Goal: Task Accomplishment & Management: Manage account settings

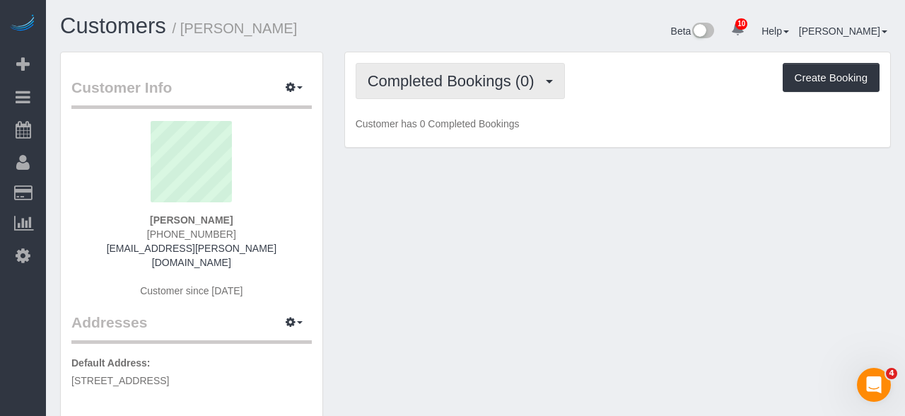
click at [489, 86] on span "Completed Bookings (0)" at bounding box center [454, 81] width 174 height 18
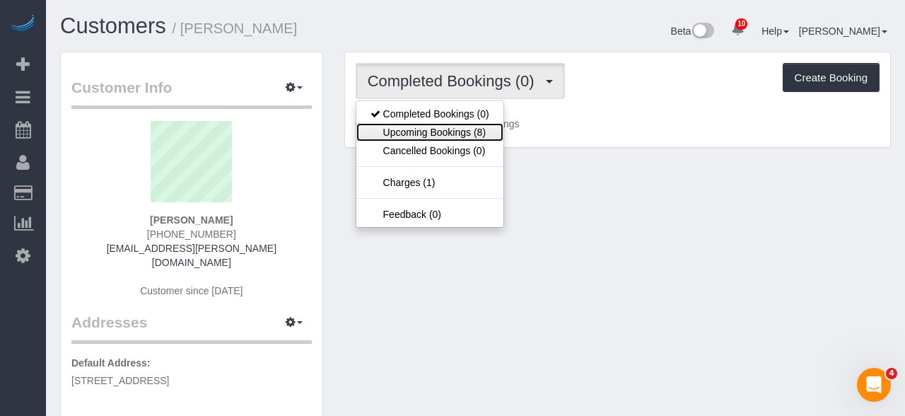
click at [475, 127] on link "Upcoming Bookings (8)" at bounding box center [429, 132] width 147 height 18
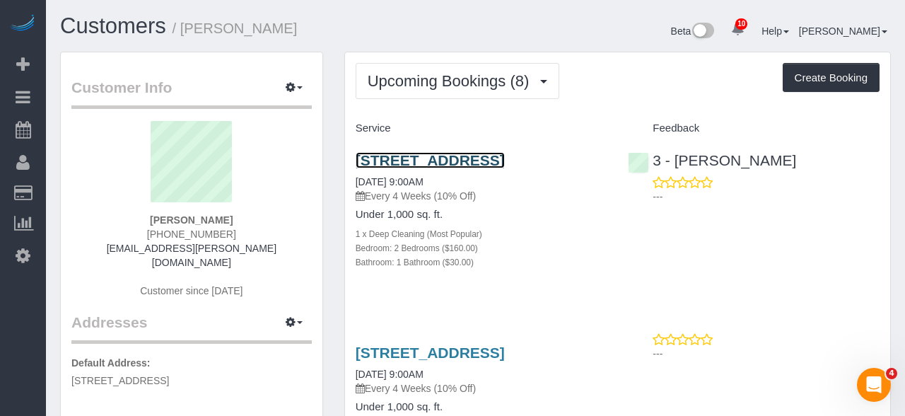
click at [505, 163] on link "[STREET_ADDRESS]" at bounding box center [429, 160] width 149 height 16
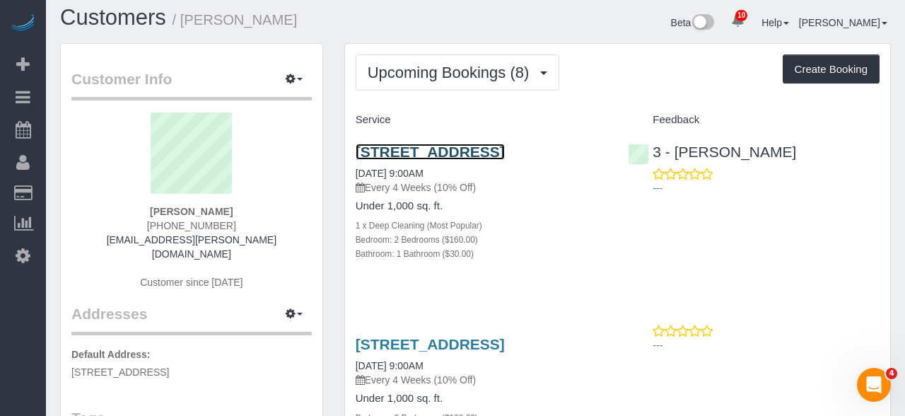
scroll to position [8, 0]
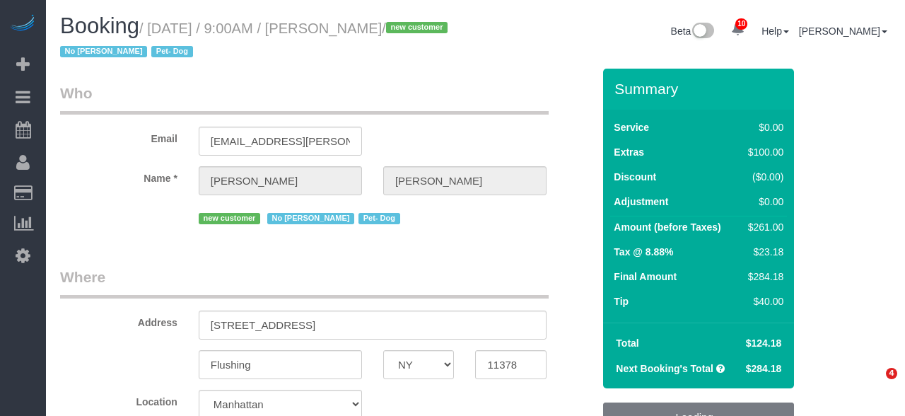
select select "NY"
select select "number:56"
select select "number:74"
select select "number:13"
select select "number:5"
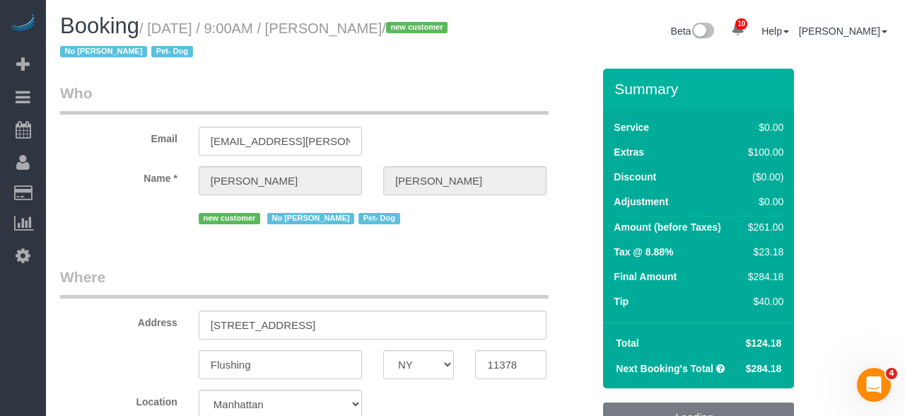
select select "object:878"
select select "2"
select select "spot1"
select select "object:1407"
select select "2"
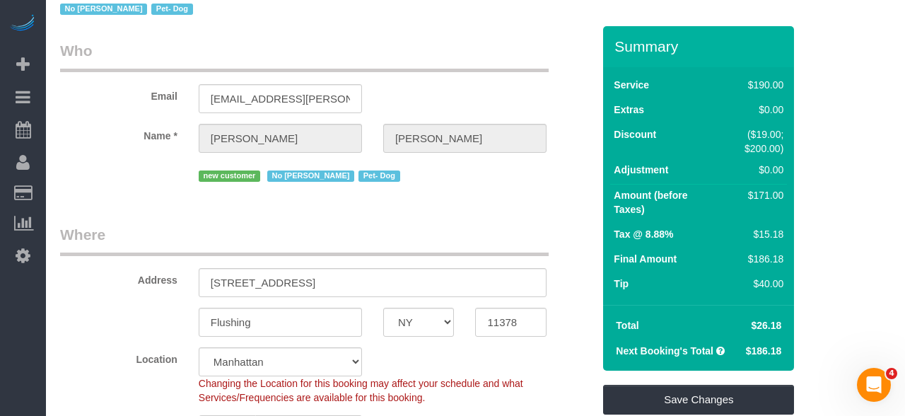
scroll to position [50, 0]
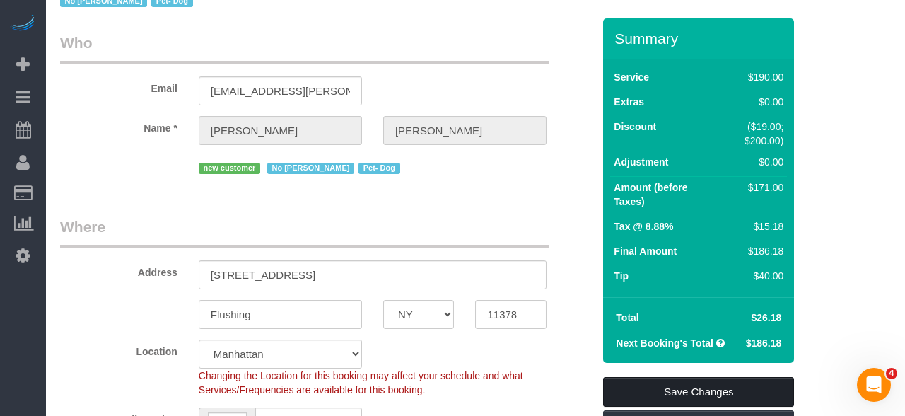
click at [753, 387] on link "Save Changes" at bounding box center [698, 392] width 191 height 30
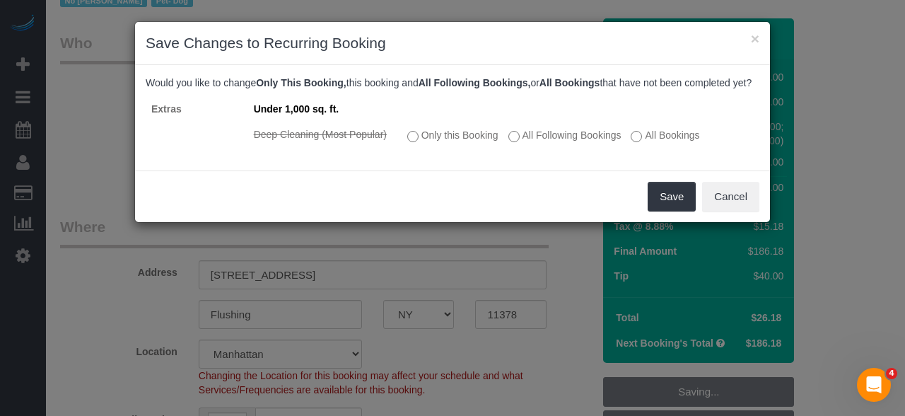
click at [457, 133] on label "Only this Booking" at bounding box center [452, 135] width 91 height 14
click at [666, 195] on button "Save" at bounding box center [671, 197] width 48 height 30
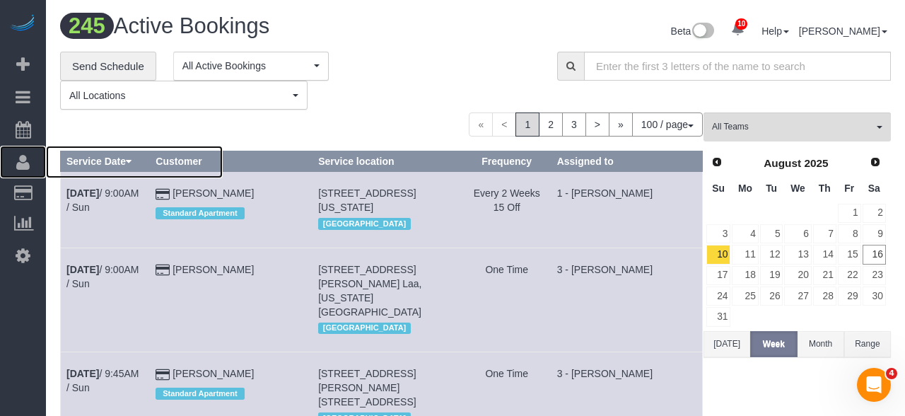
click at [20, 161] on icon at bounding box center [22, 161] width 13 height 17
click at [134, 194] on link "Customers" at bounding box center [134, 193] width 177 height 28
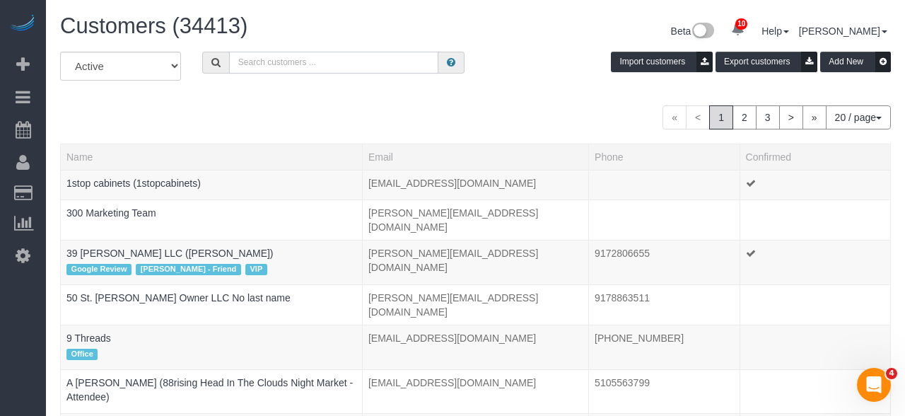
click at [382, 64] on input "text" at bounding box center [334, 63] width 210 height 22
paste input "[PERSON_NAME]"
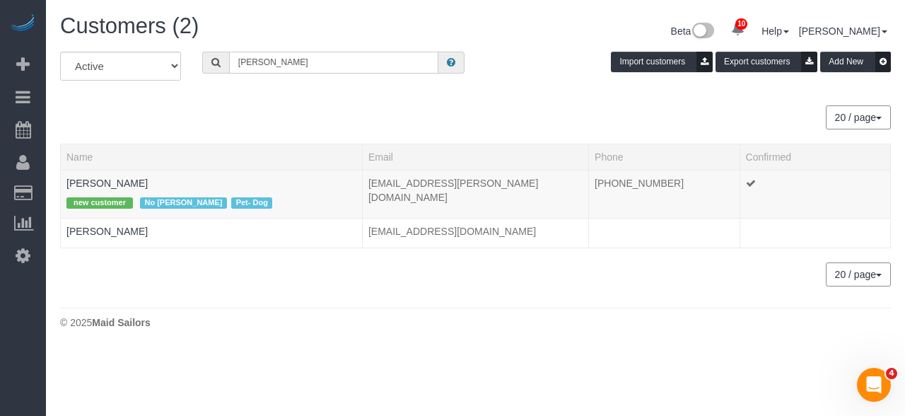
type input "[PERSON_NAME]"
click at [110, 185] on link "[PERSON_NAME]" at bounding box center [106, 182] width 81 height 11
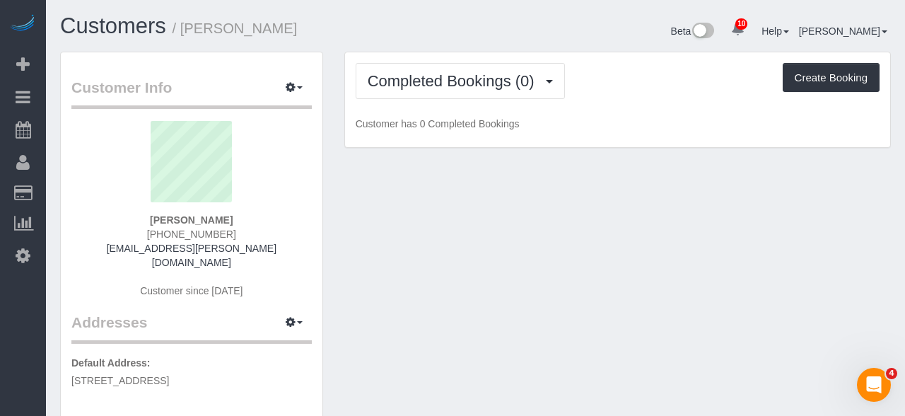
scroll to position [1, 0]
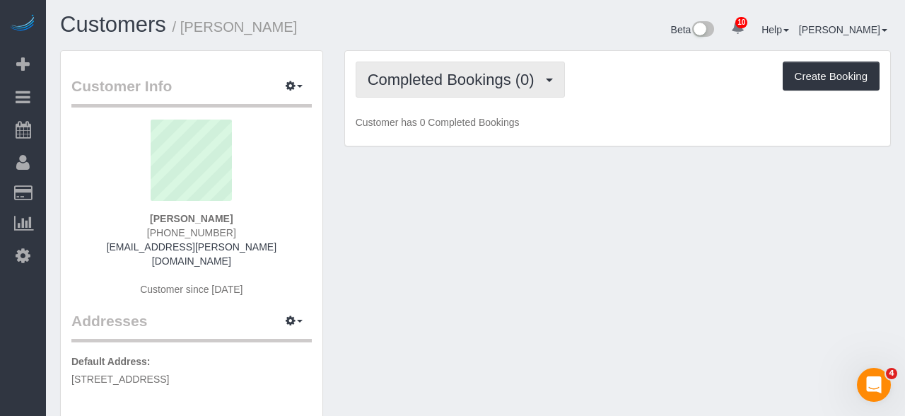
click at [477, 85] on span "Completed Bookings (0)" at bounding box center [454, 80] width 174 height 18
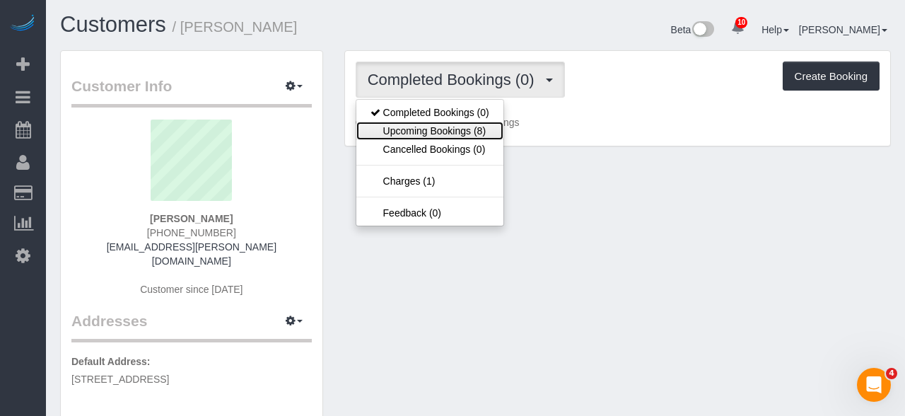
click at [471, 133] on link "Upcoming Bookings (8)" at bounding box center [429, 131] width 147 height 18
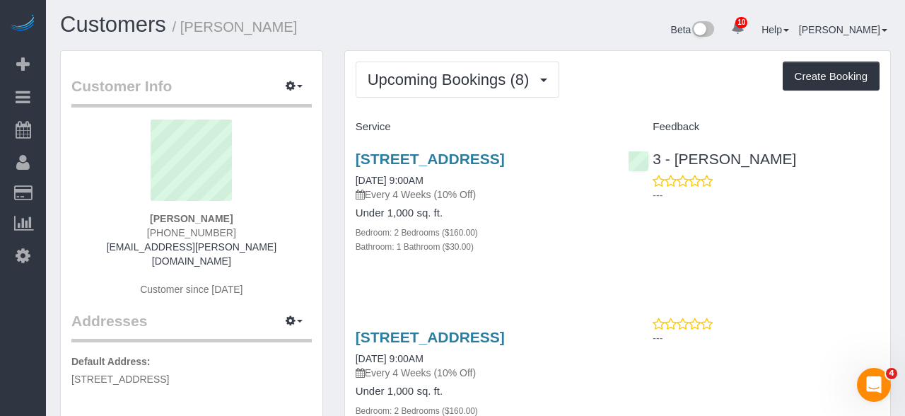
scroll to position [45, 0]
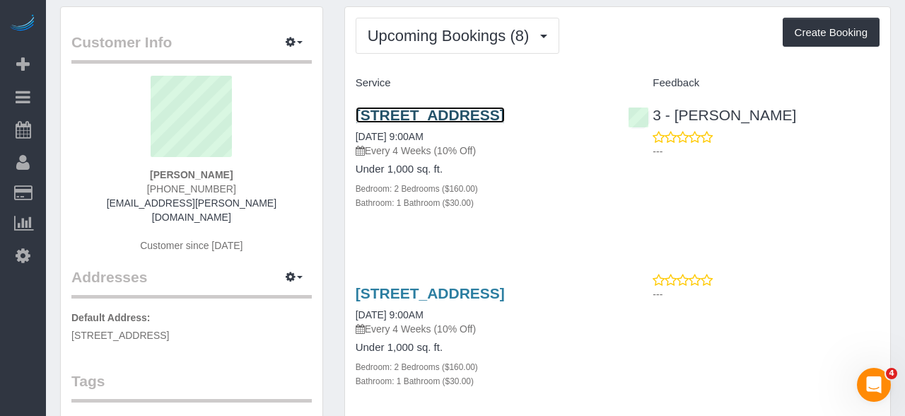
click at [505, 117] on link "[STREET_ADDRESS]" at bounding box center [429, 115] width 149 height 16
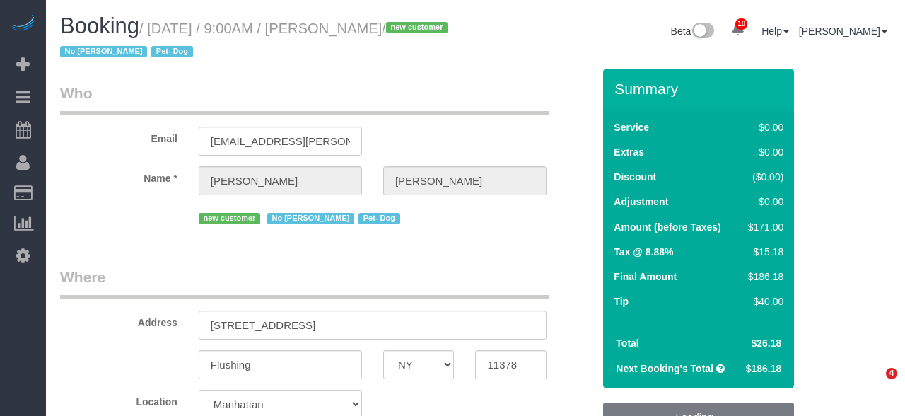
select select "NY"
select select "number:56"
select select "number:74"
select select "number:13"
select select "number:5"
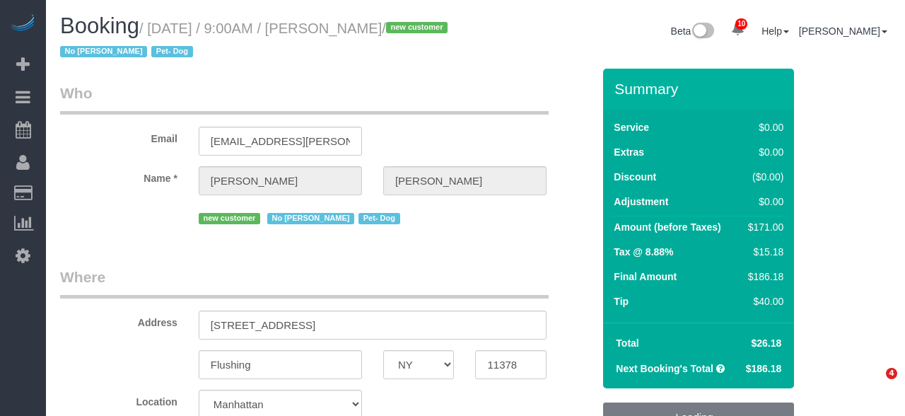
select select "string:US"
select select "object:1443"
select select "string:stripe-pm_1RnmRH4VGloSiKo78PgaNAJg"
select select "2"
select select "spot1"
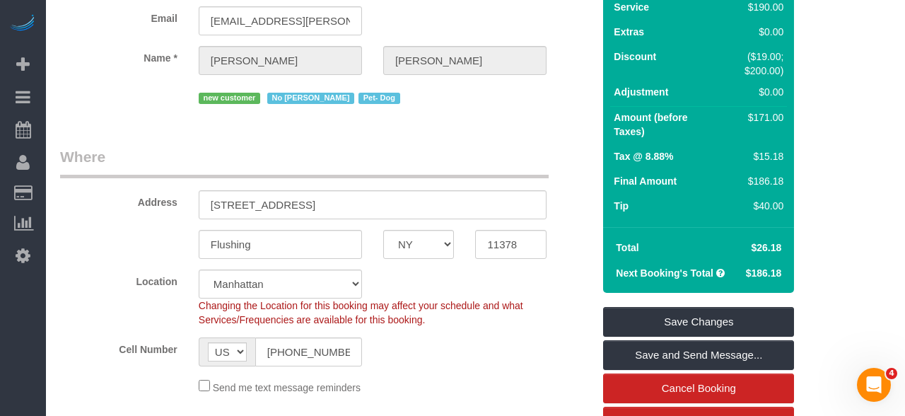
scroll to position [120, 0]
click at [772, 346] on link "Save and Send Message..." at bounding box center [698, 355] width 191 height 30
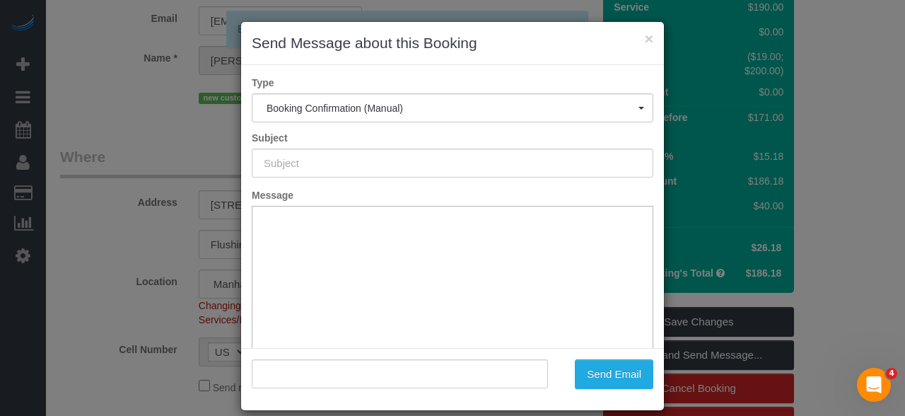
type input "Cleaning Confirmed for 08/16/2025 at 9:00am"
type input ""Stephanie DeJoy" <steph.dejoy@gmail.com>"
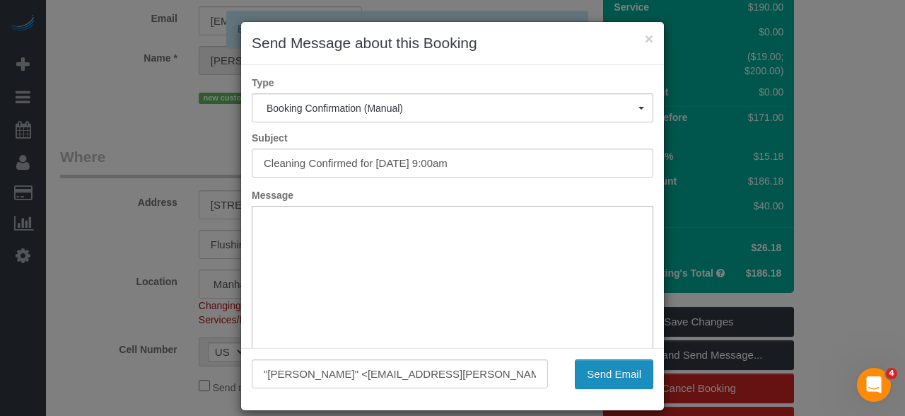
click at [623, 378] on button "Send Email" at bounding box center [614, 374] width 78 height 30
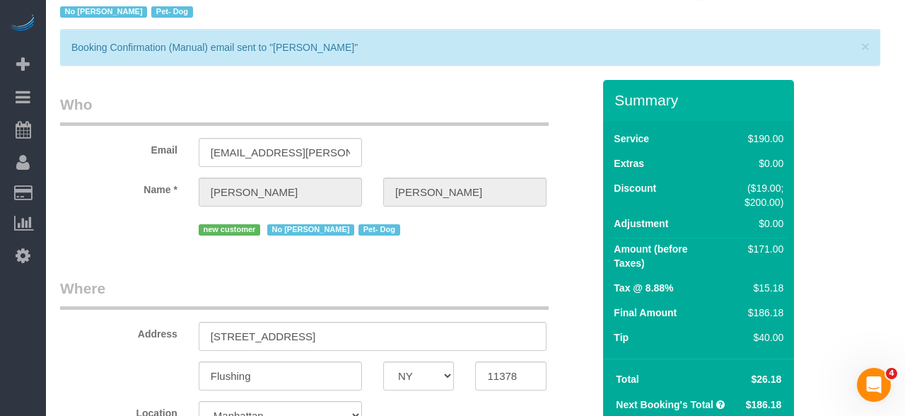
scroll to position [0, 0]
